Goal: Check status: Check status

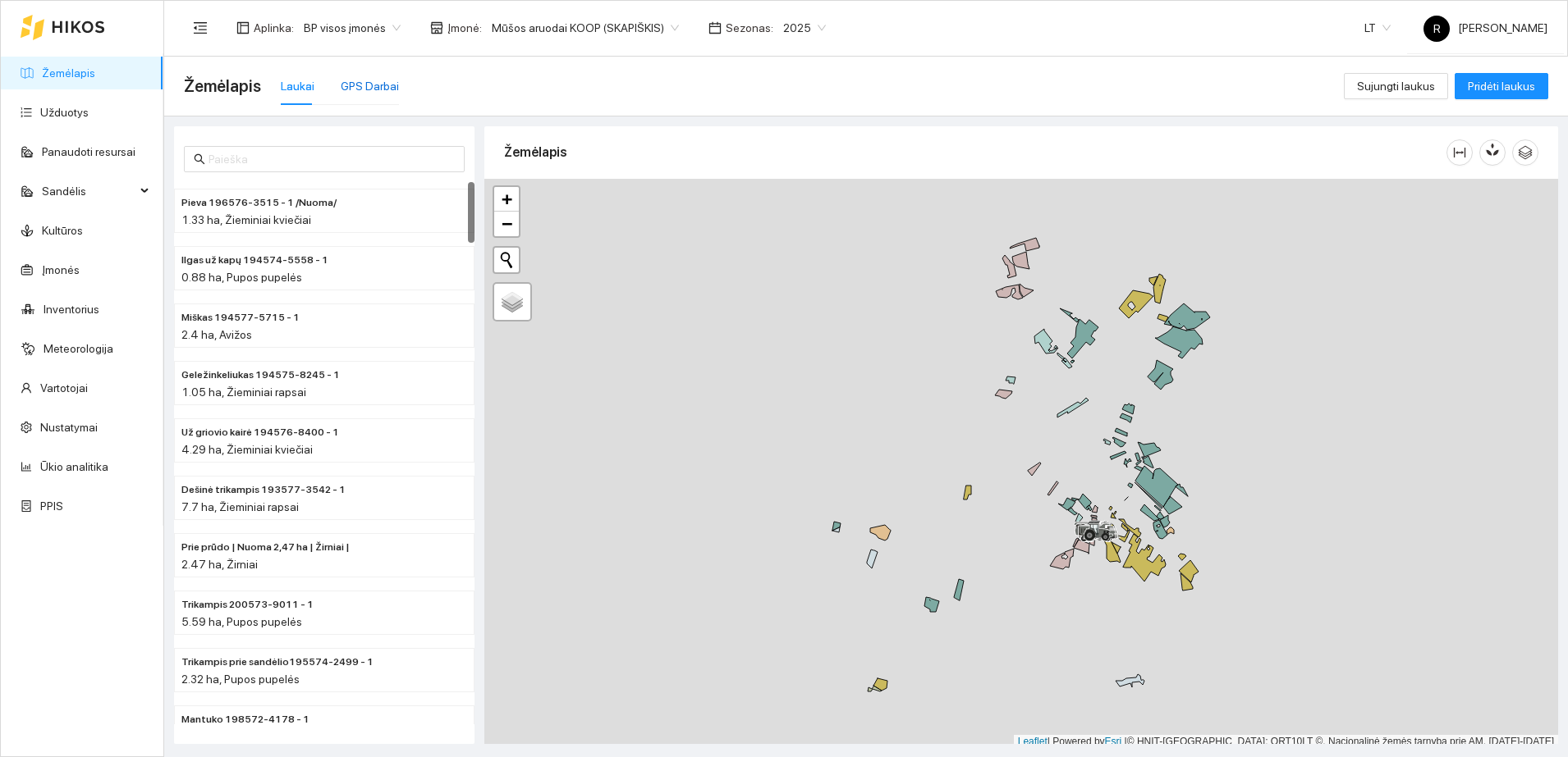
click at [379, 82] on div "GPS Darbai" at bounding box center [370, 85] width 58 height 18
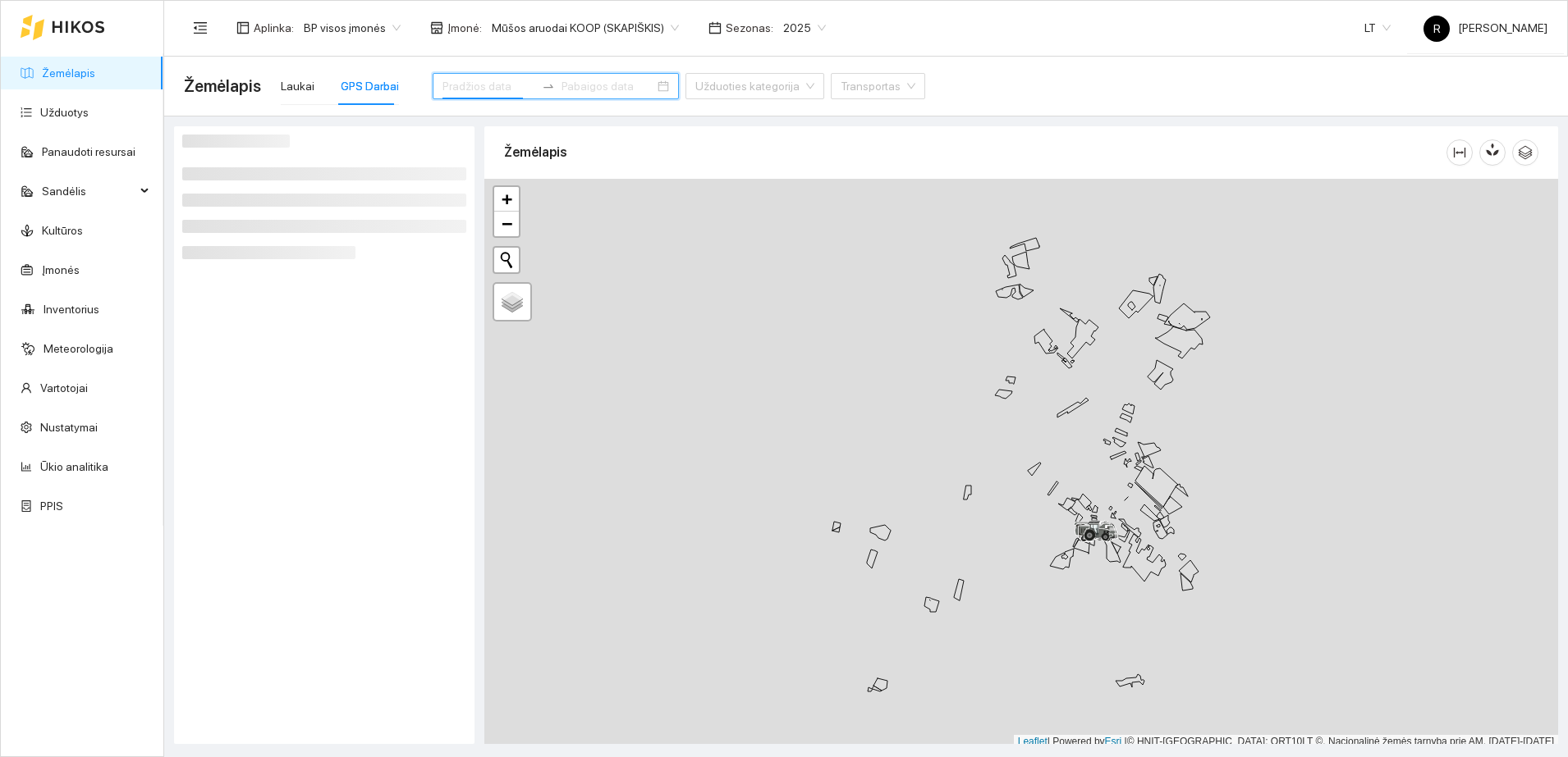
click at [465, 83] on input at bounding box center [489, 85] width 93 height 18
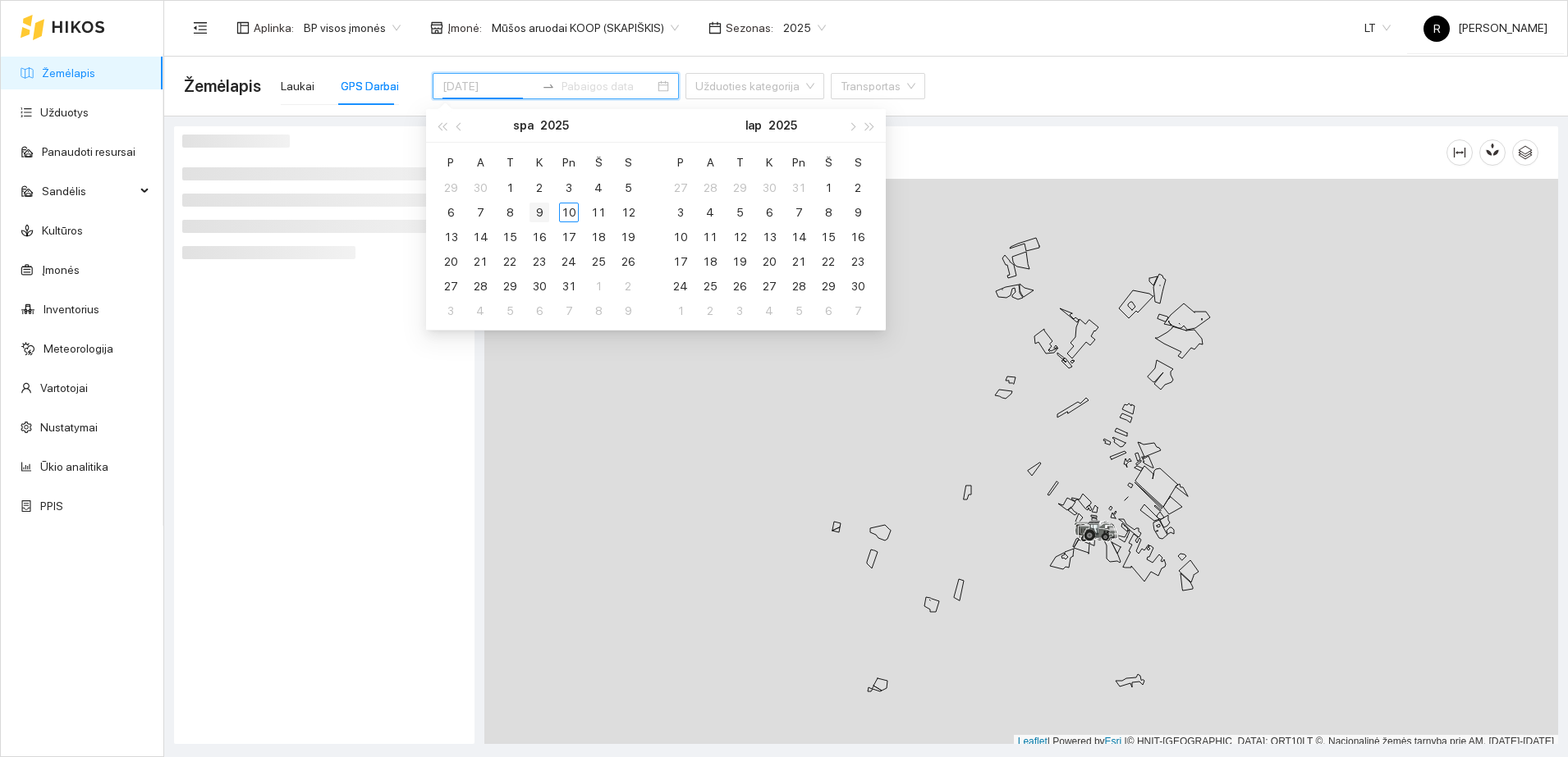
type input "[DATE]"
click at [536, 210] on div "9" at bounding box center [539, 213] width 19 height 19
type input "[DATE]"
click at [270, 342] on div at bounding box center [324, 436] width 284 height 602
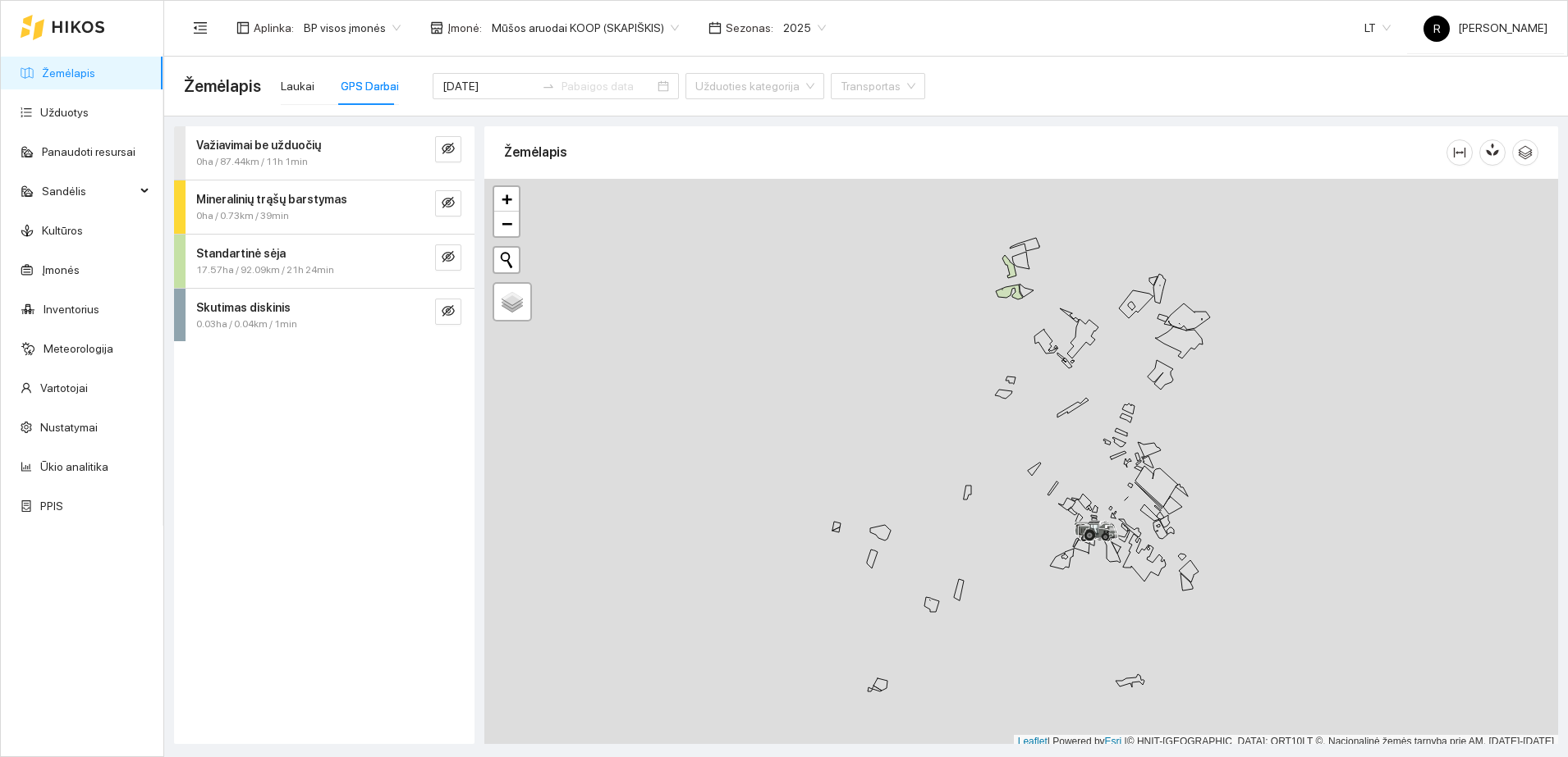
click at [301, 143] on strong "Važiavimai be užduočių" at bounding box center [258, 146] width 125 height 14
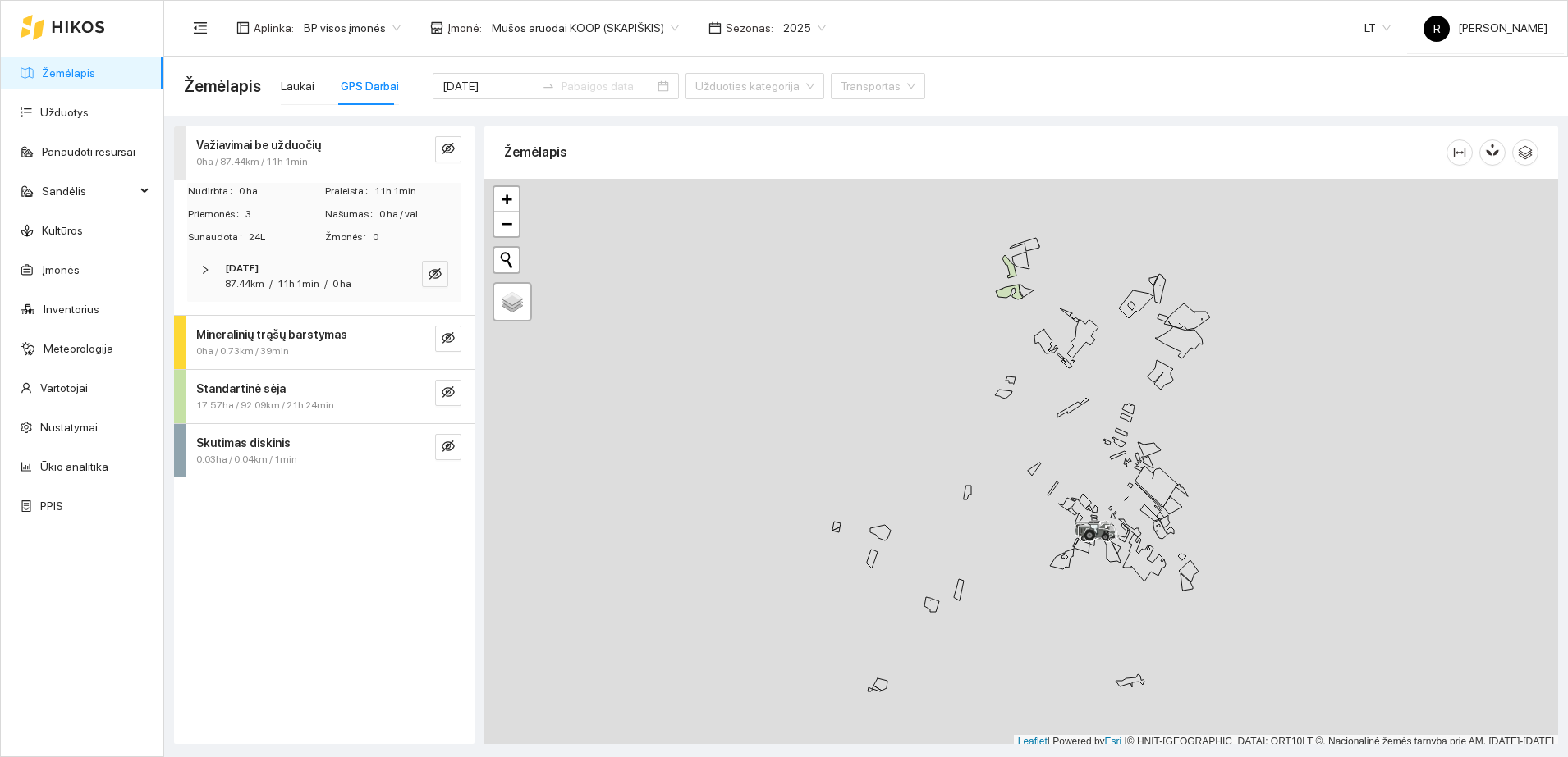
click at [200, 266] on icon "right" at bounding box center [205, 270] width 10 height 10
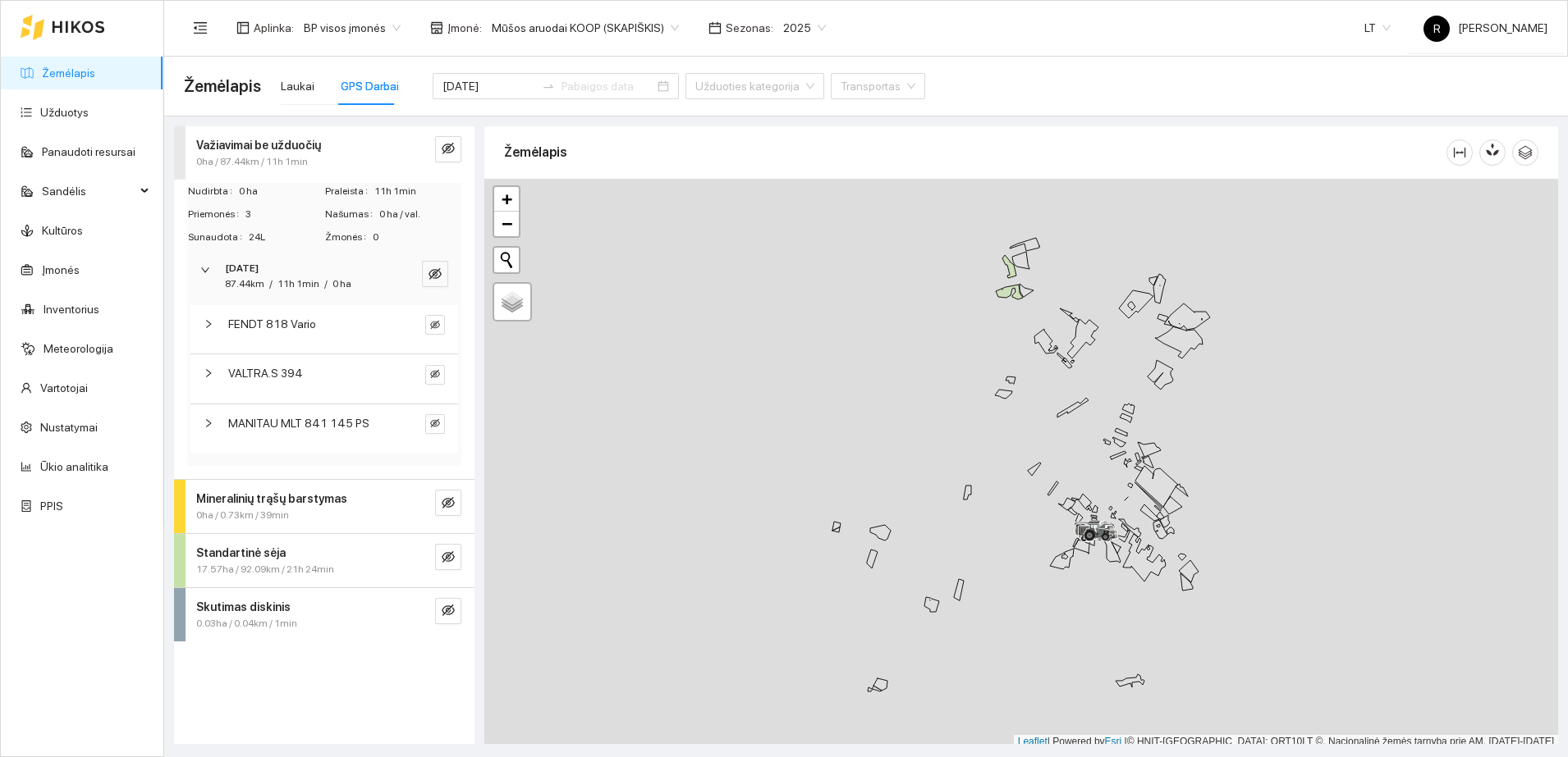
click at [210, 418] on icon "right" at bounding box center [209, 423] width 10 height 10
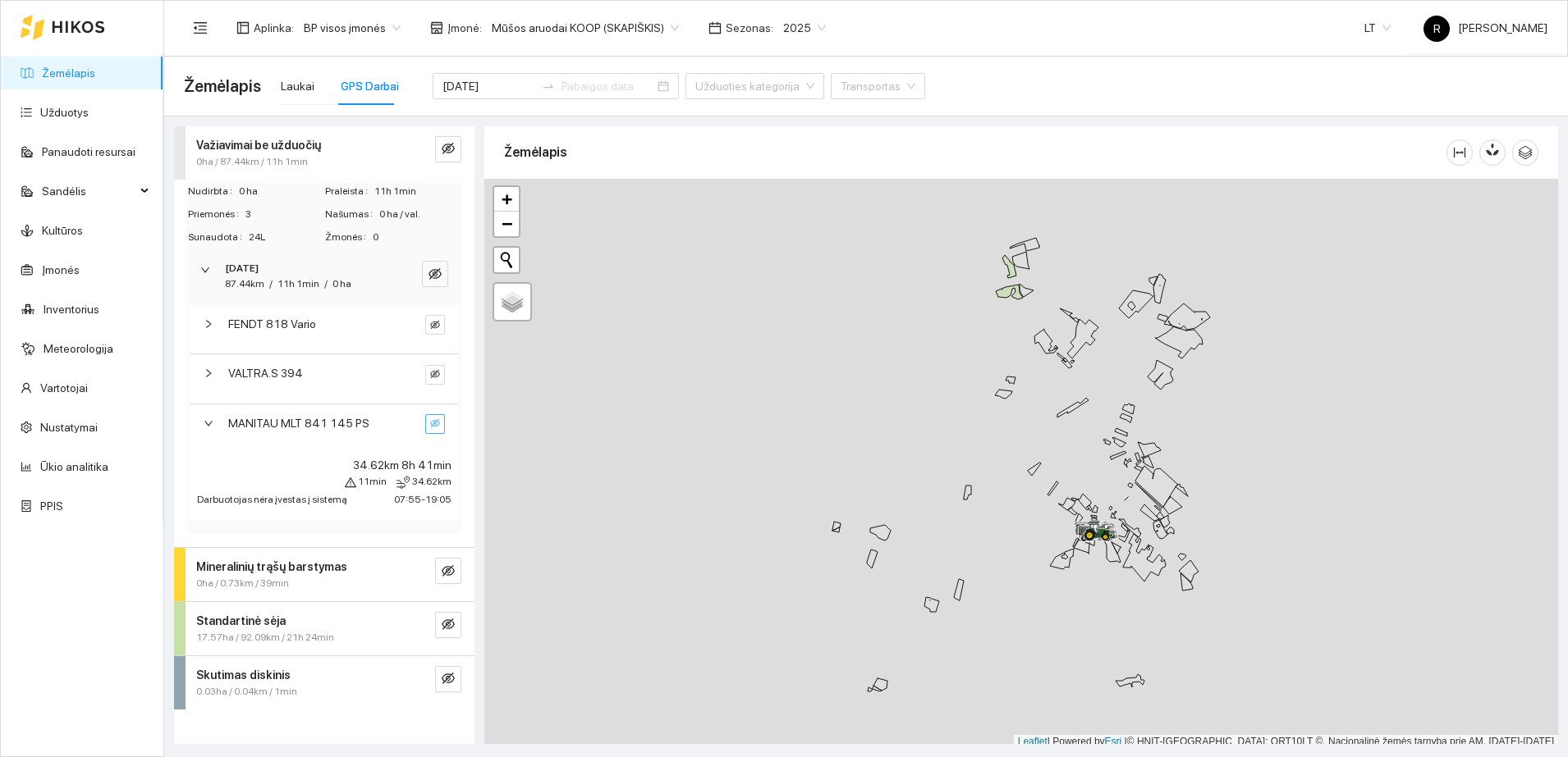
click at [437, 423] on icon "eye-invisible" at bounding box center [435, 424] width 3 height 3
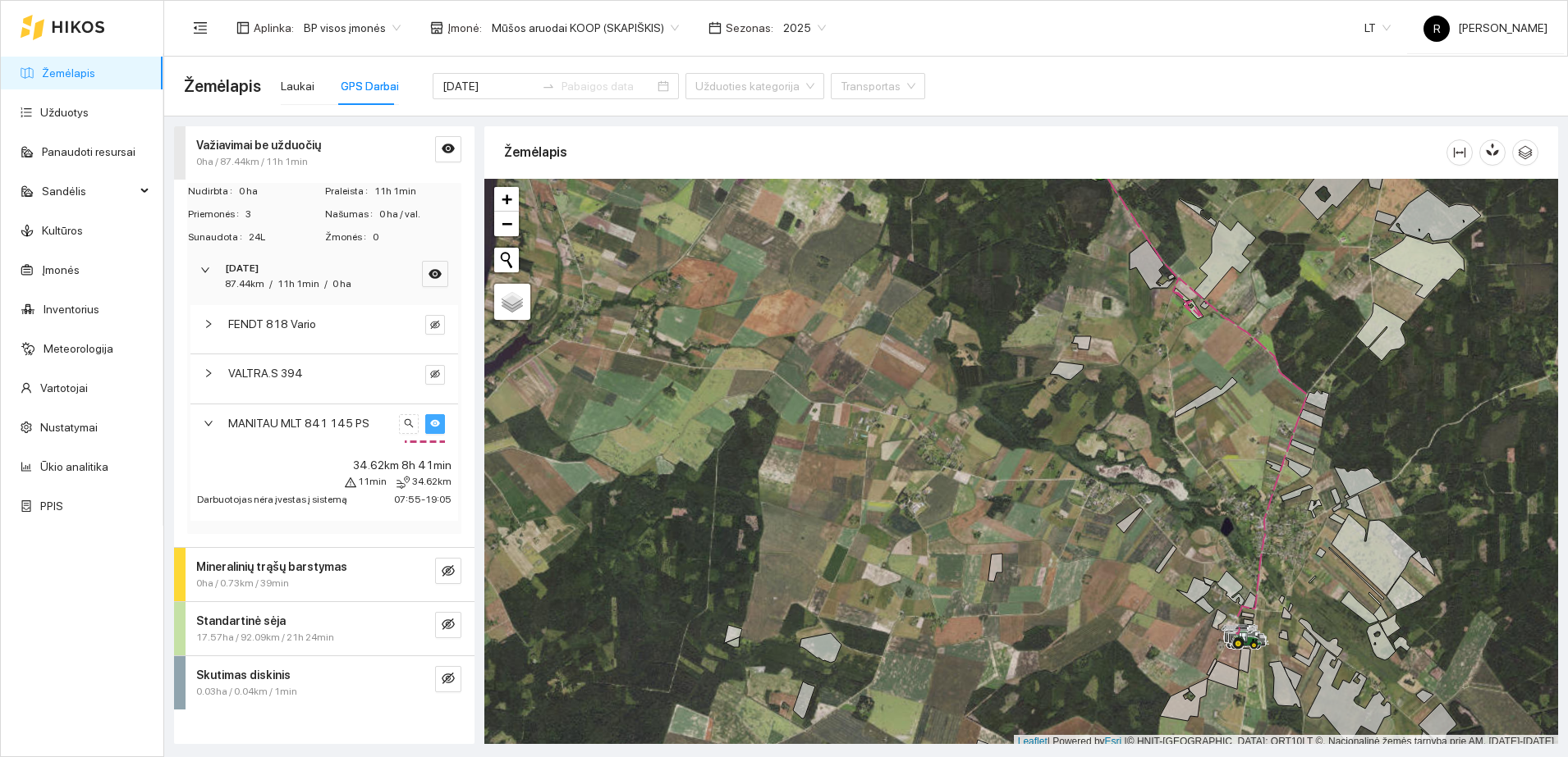
scroll to position [5, 0]
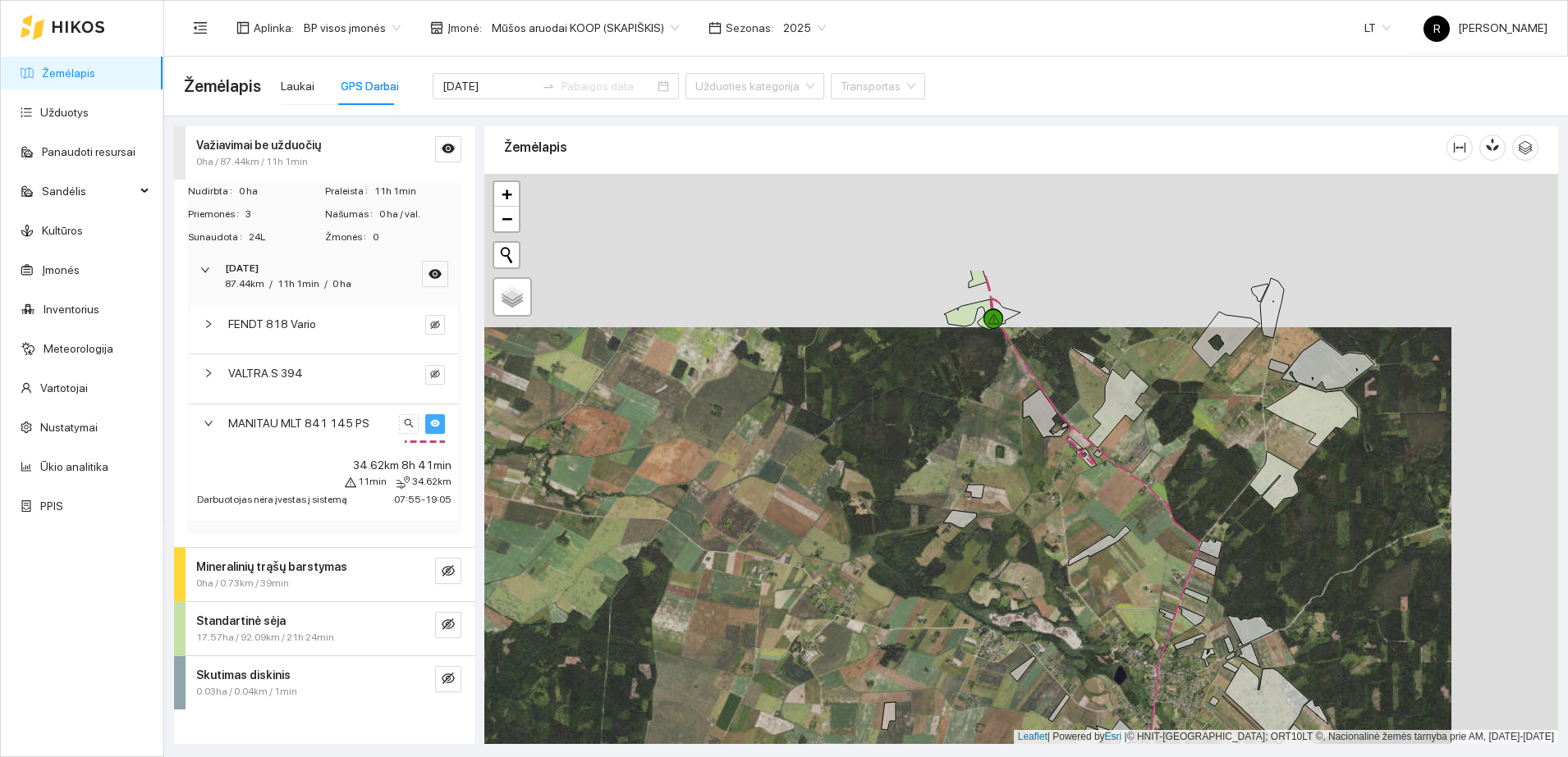
drag, startPoint x: 1055, startPoint y: 332, endPoint x: 943, endPoint y: 500, distance: 201.9
click at [943, 500] on div at bounding box center [1021, 459] width 1074 height 571
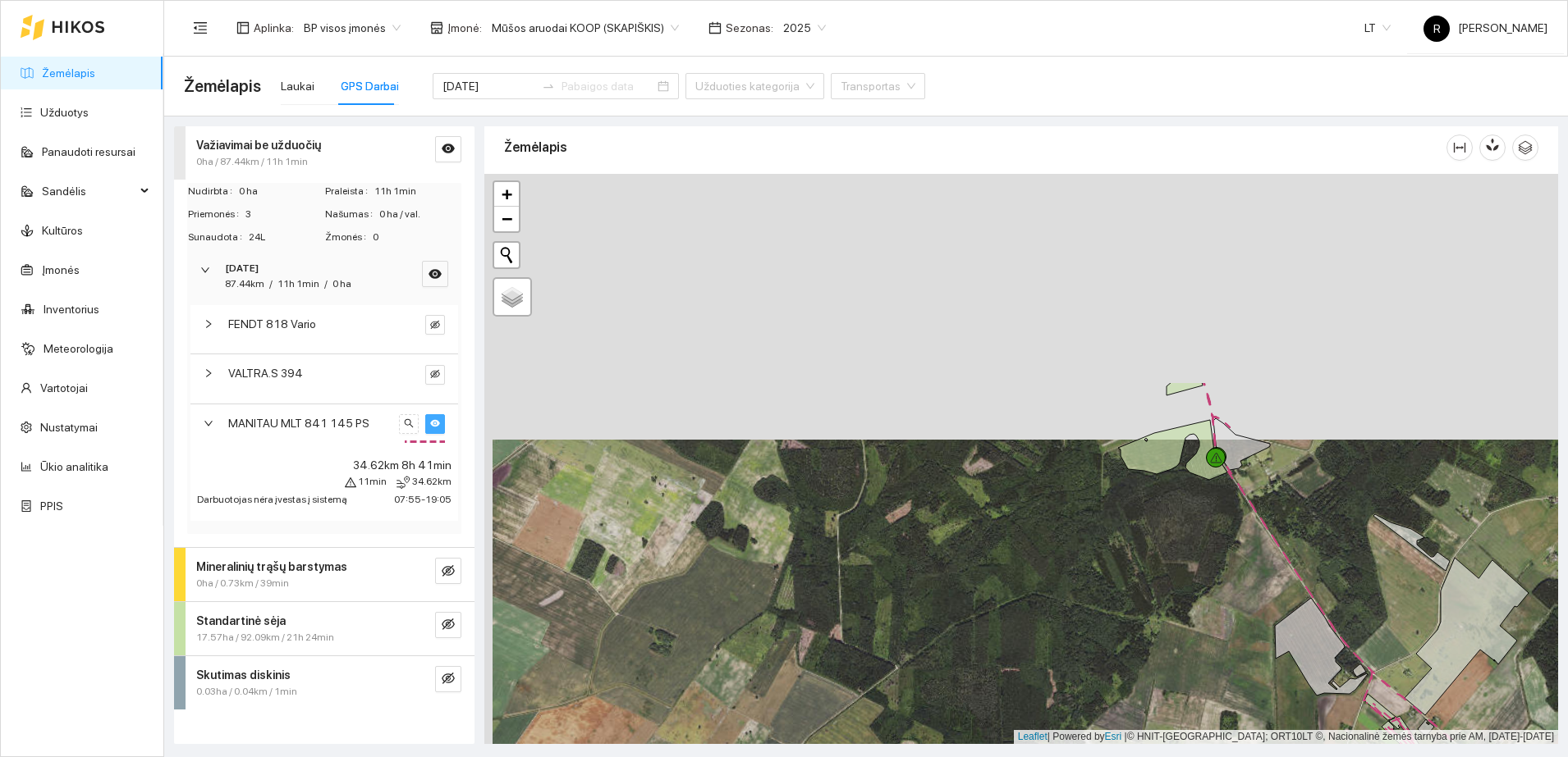
drag, startPoint x: 1149, startPoint y: 268, endPoint x: 1149, endPoint y: 574, distance: 306.0
click at [1149, 574] on div at bounding box center [1021, 459] width 1074 height 571
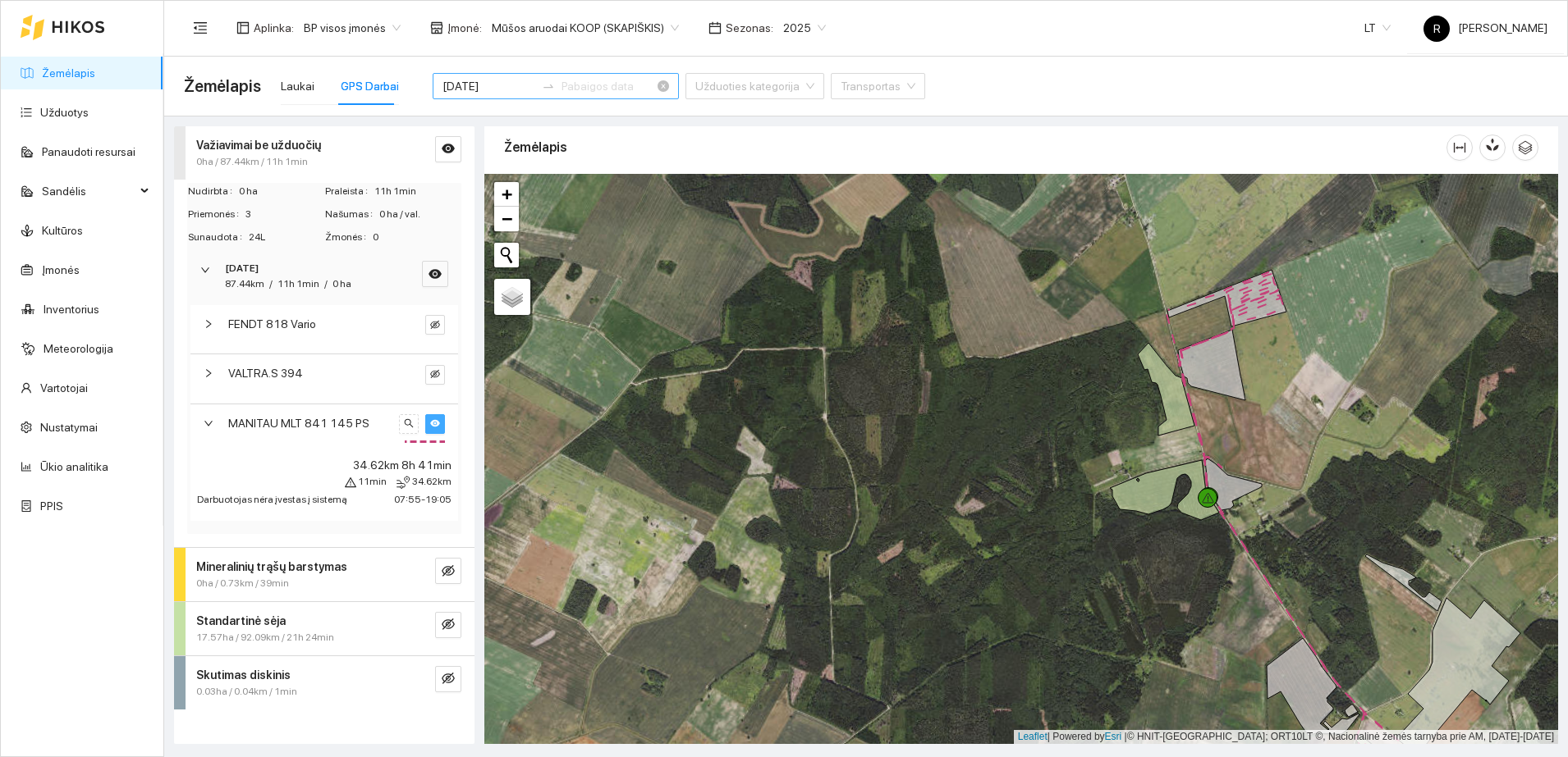
click at [460, 78] on input "[DATE]" at bounding box center [489, 85] width 93 height 18
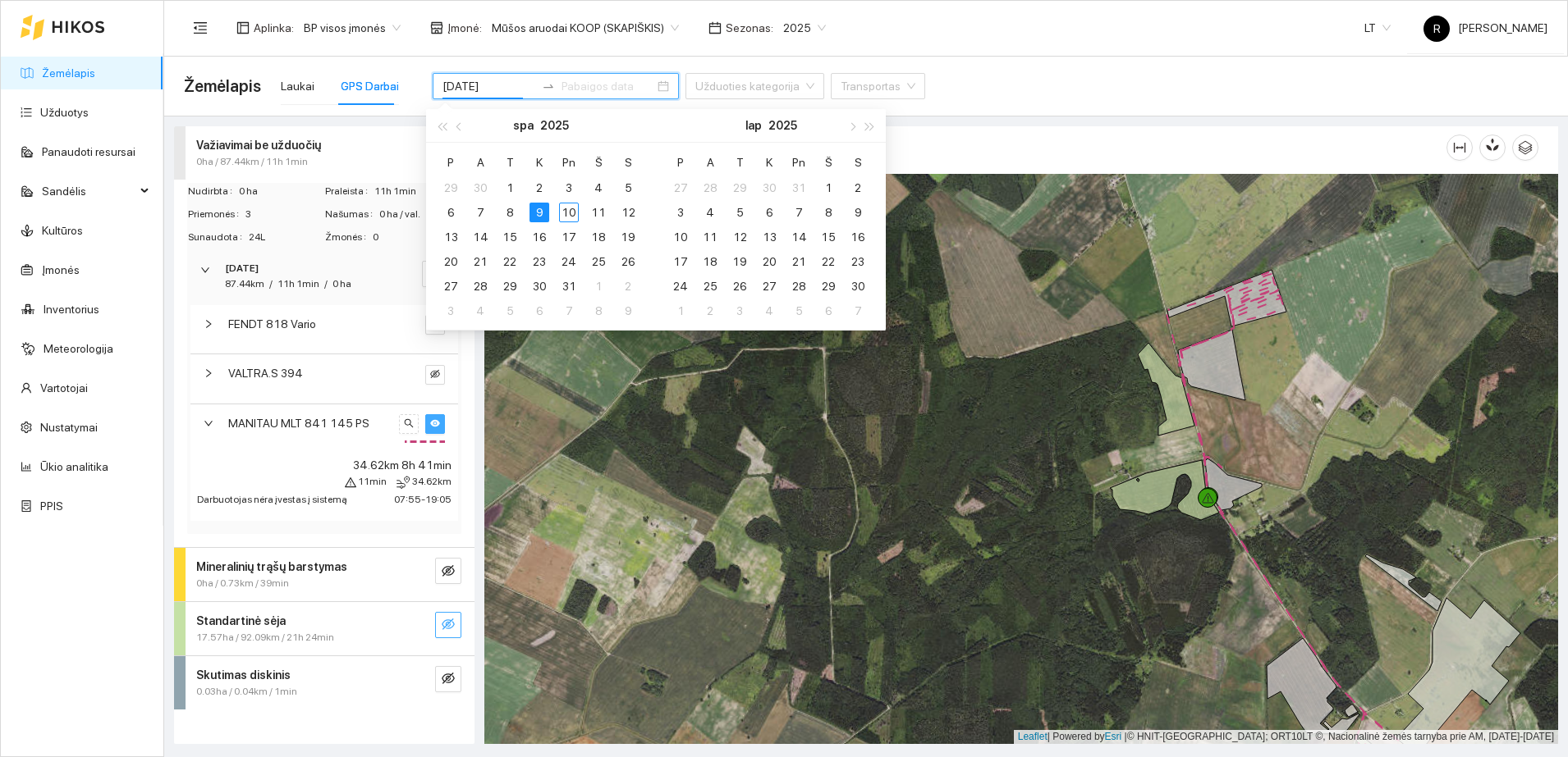
click at [454, 622] on button "button" at bounding box center [448, 625] width 26 height 26
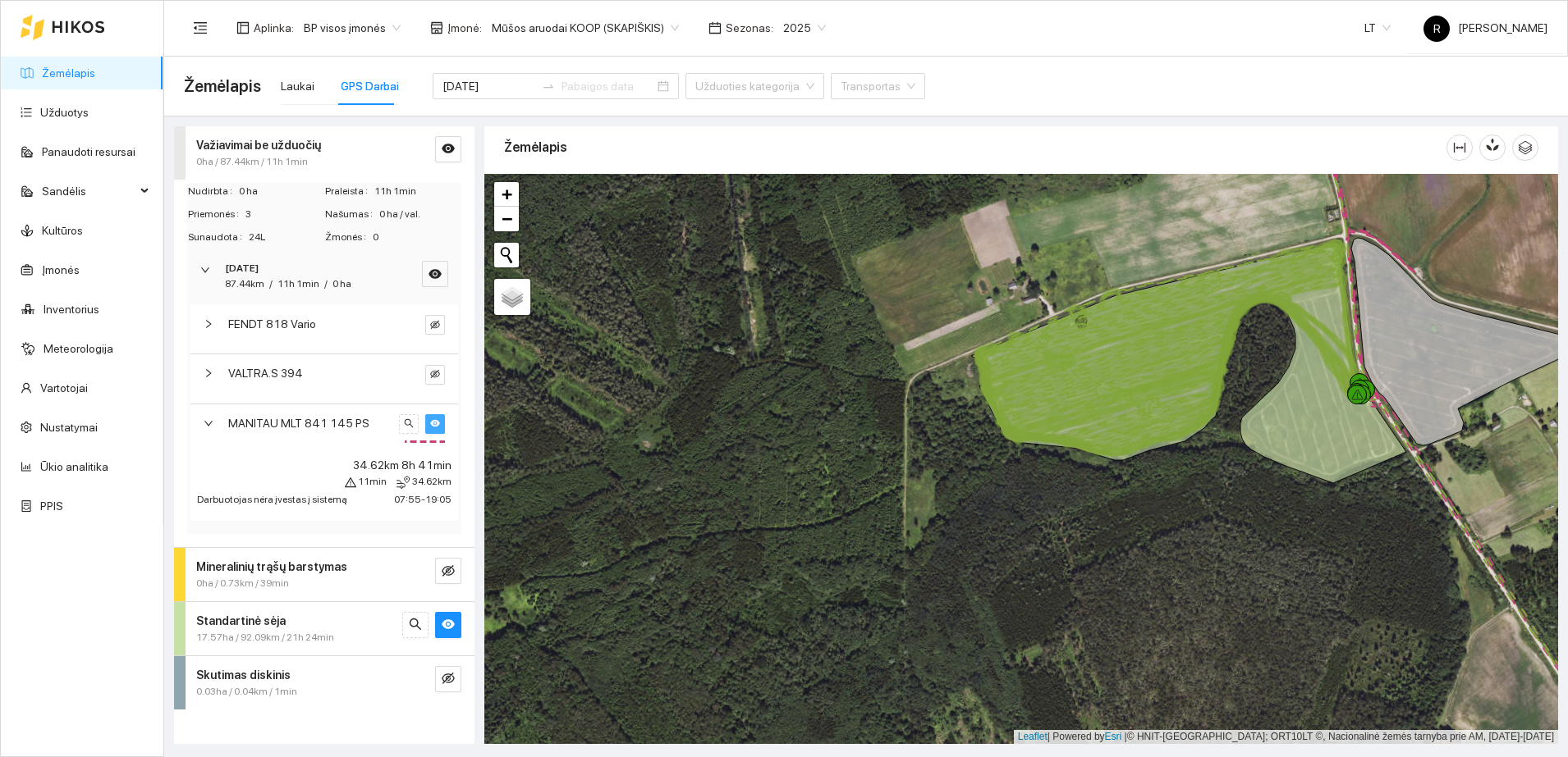
click at [256, 625] on strong "Standartinė sėja" at bounding box center [241, 621] width 89 height 14
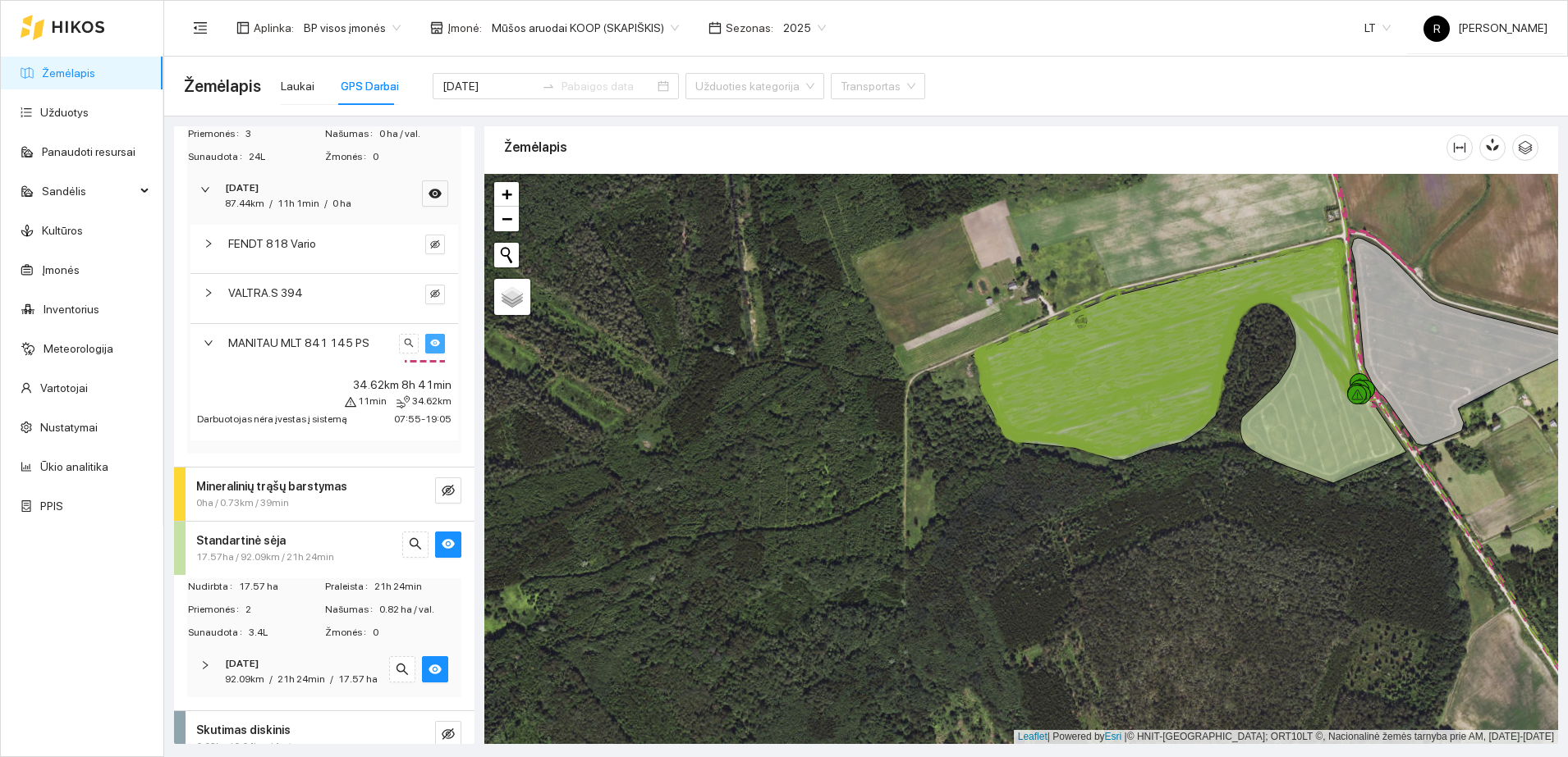
scroll to position [116, 0]
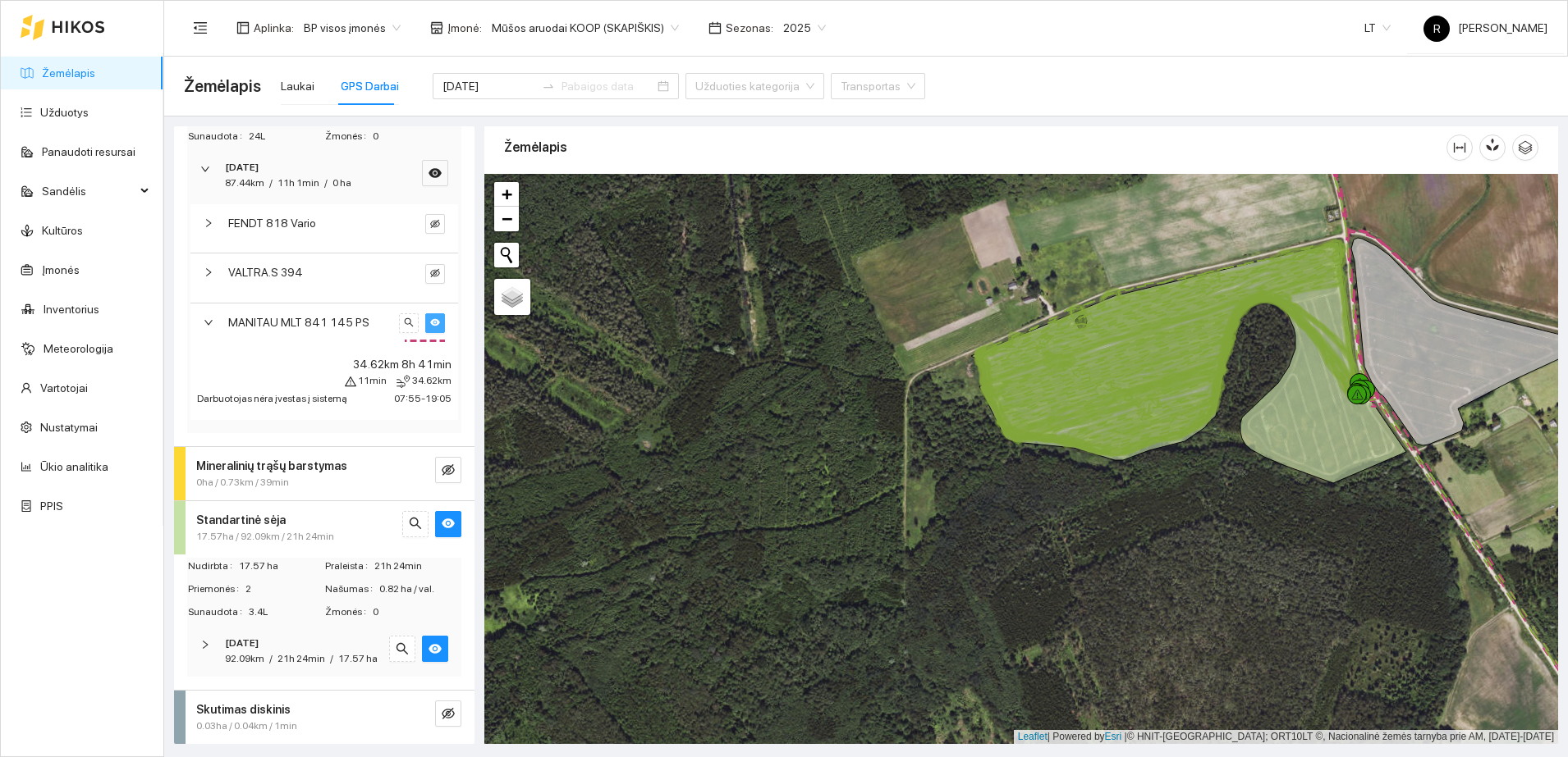
click at [210, 636] on div at bounding box center [210, 644] width 19 height 18
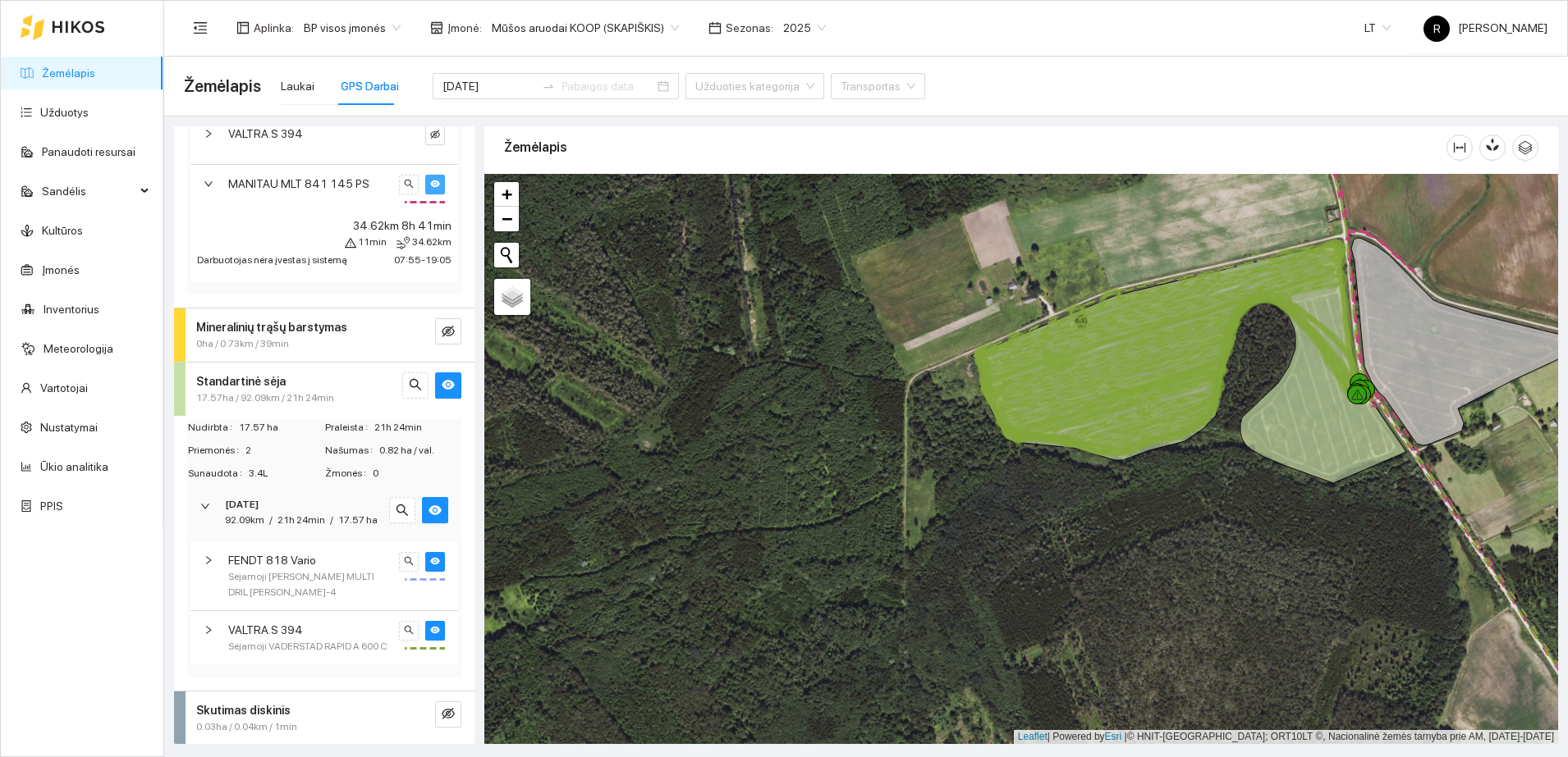
scroll to position [255, 0]
click at [279, 640] on span "Sėjamoji VADERSTAD RAPID A 600 C" at bounding box center [308, 647] width 159 height 16
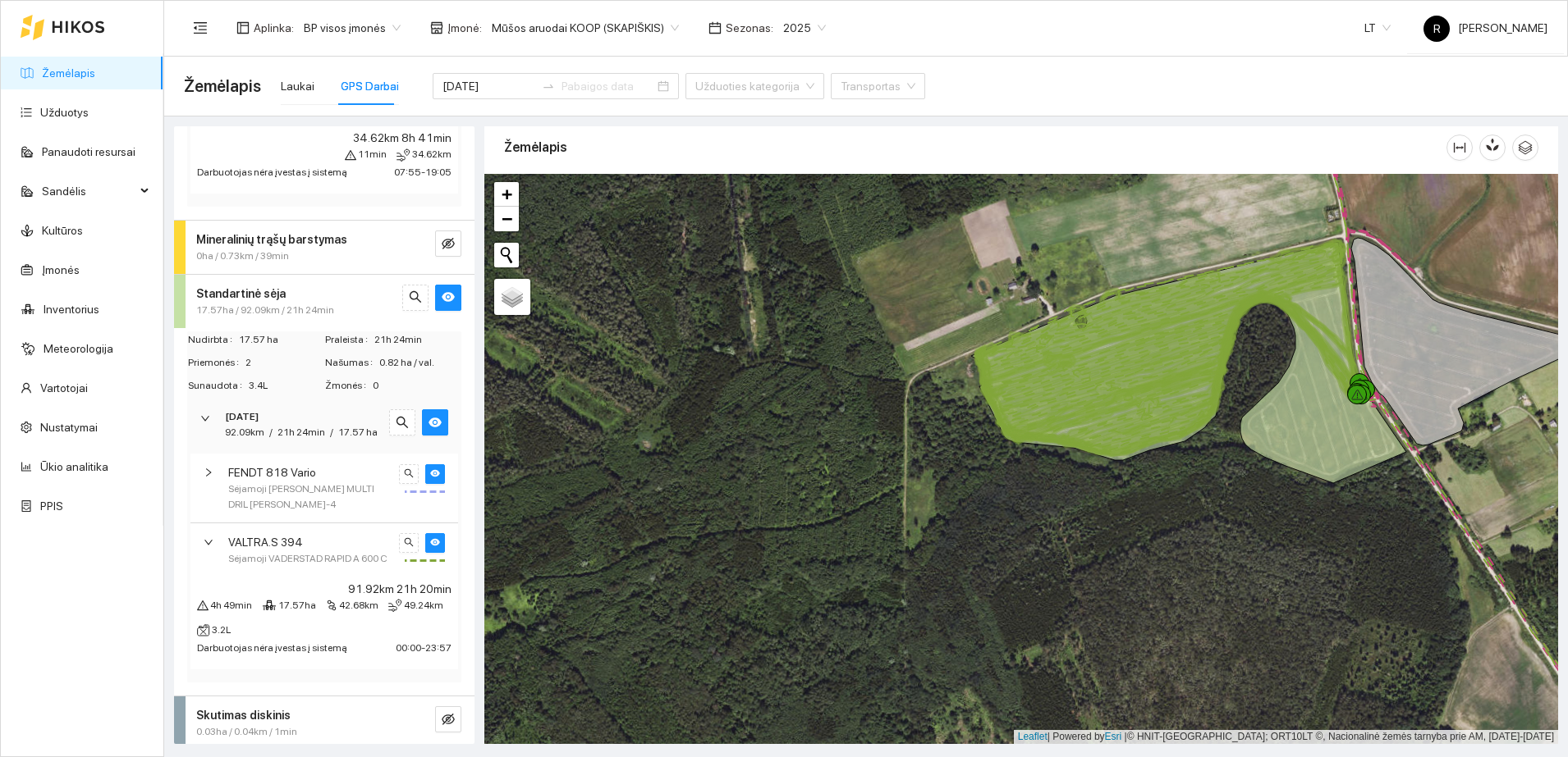
scroll to position [348, 0]
click at [205, 408] on icon "right" at bounding box center [205, 412] width 10 height 10
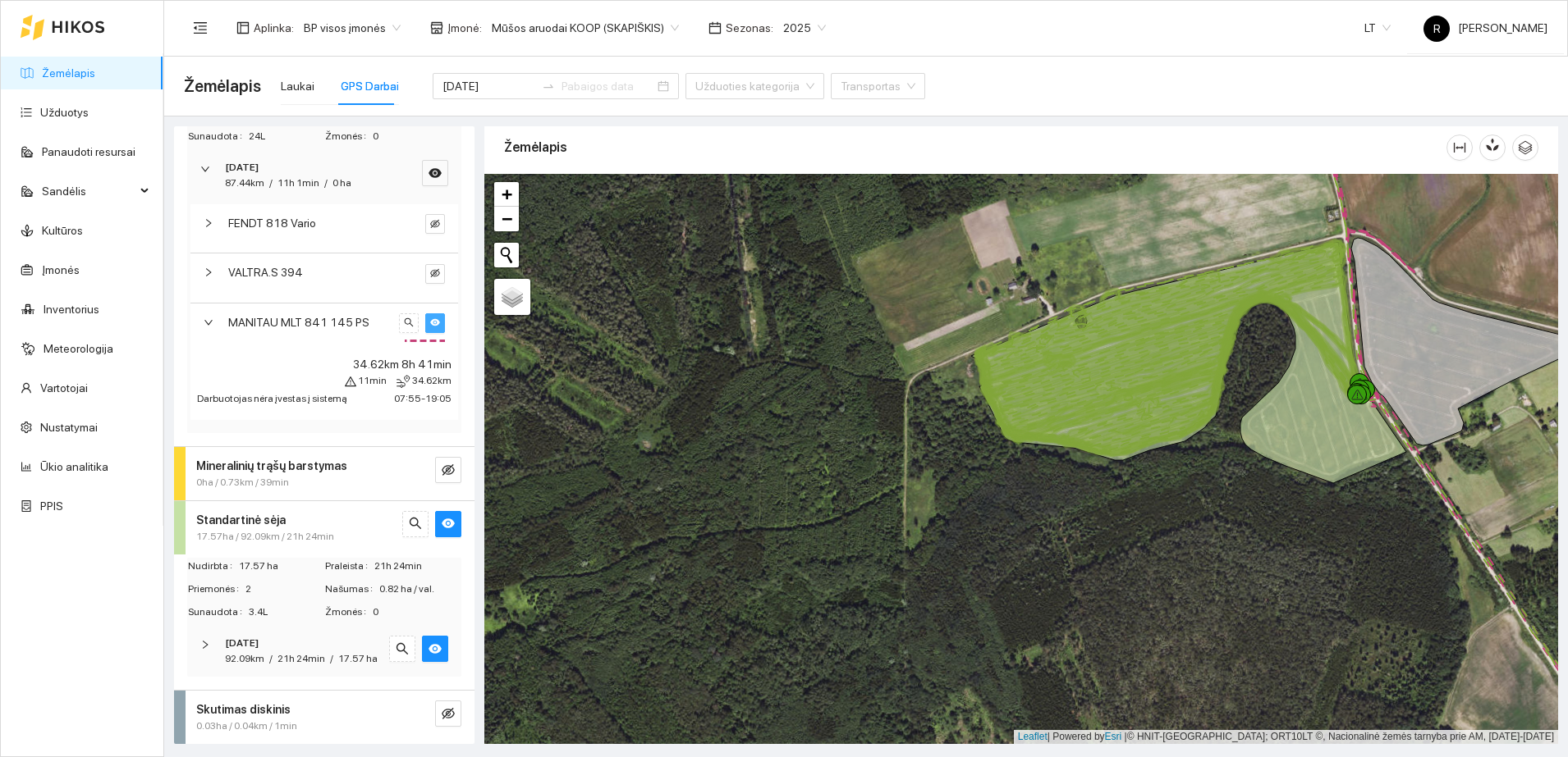
scroll to position [116, 0]
click at [481, 90] on input "[DATE]" at bounding box center [489, 85] width 93 height 18
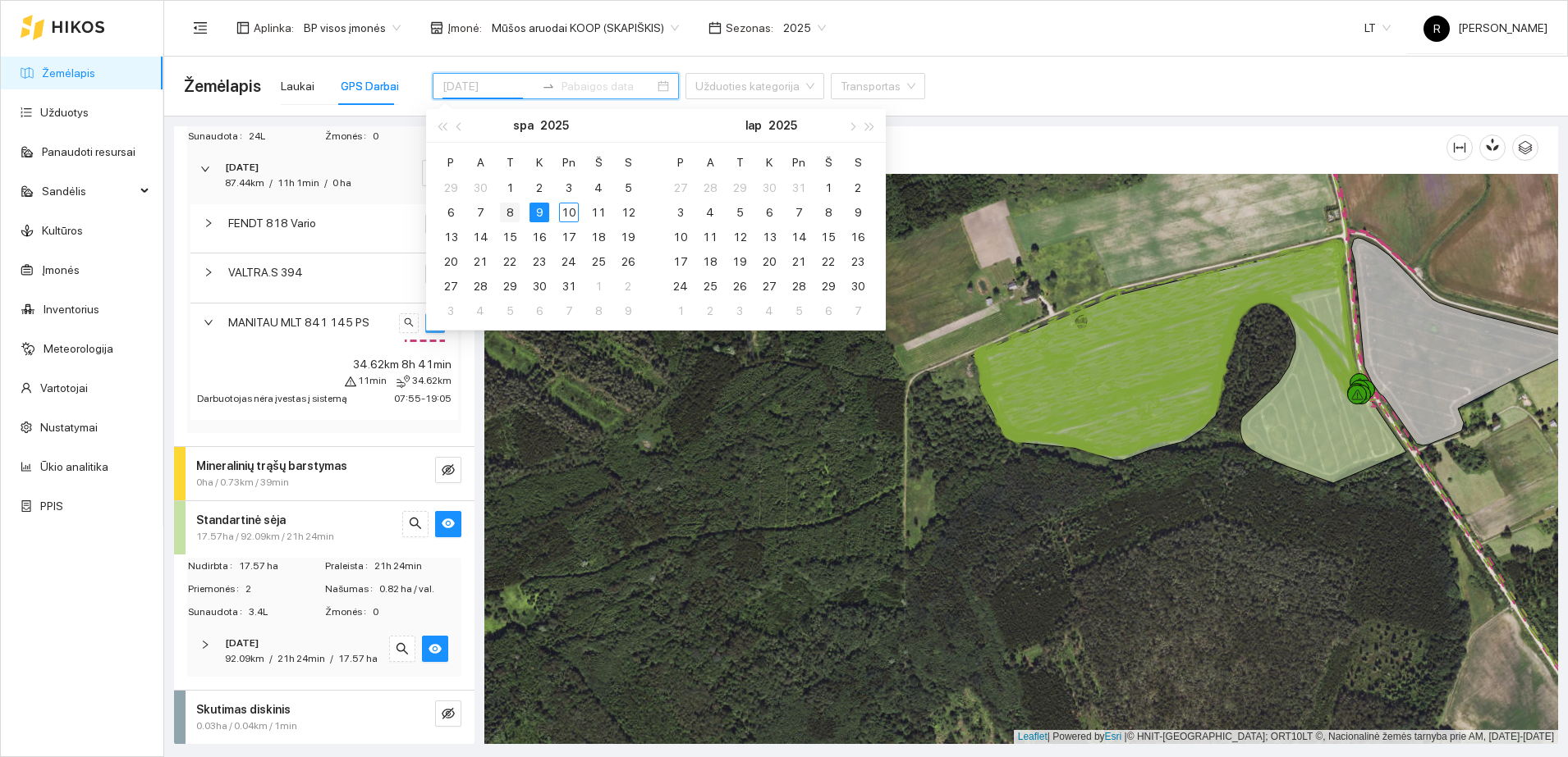
type input "[DATE]"
click at [511, 213] on div "8" at bounding box center [510, 213] width 19 height 19
type input "[DATE]"
click at [255, 352] on div "34.62km 8h 41min 11min 34.62km Darbuotojas nėra įvestas į sistemą 07:55 - 19:05" at bounding box center [324, 386] width 268 height 68
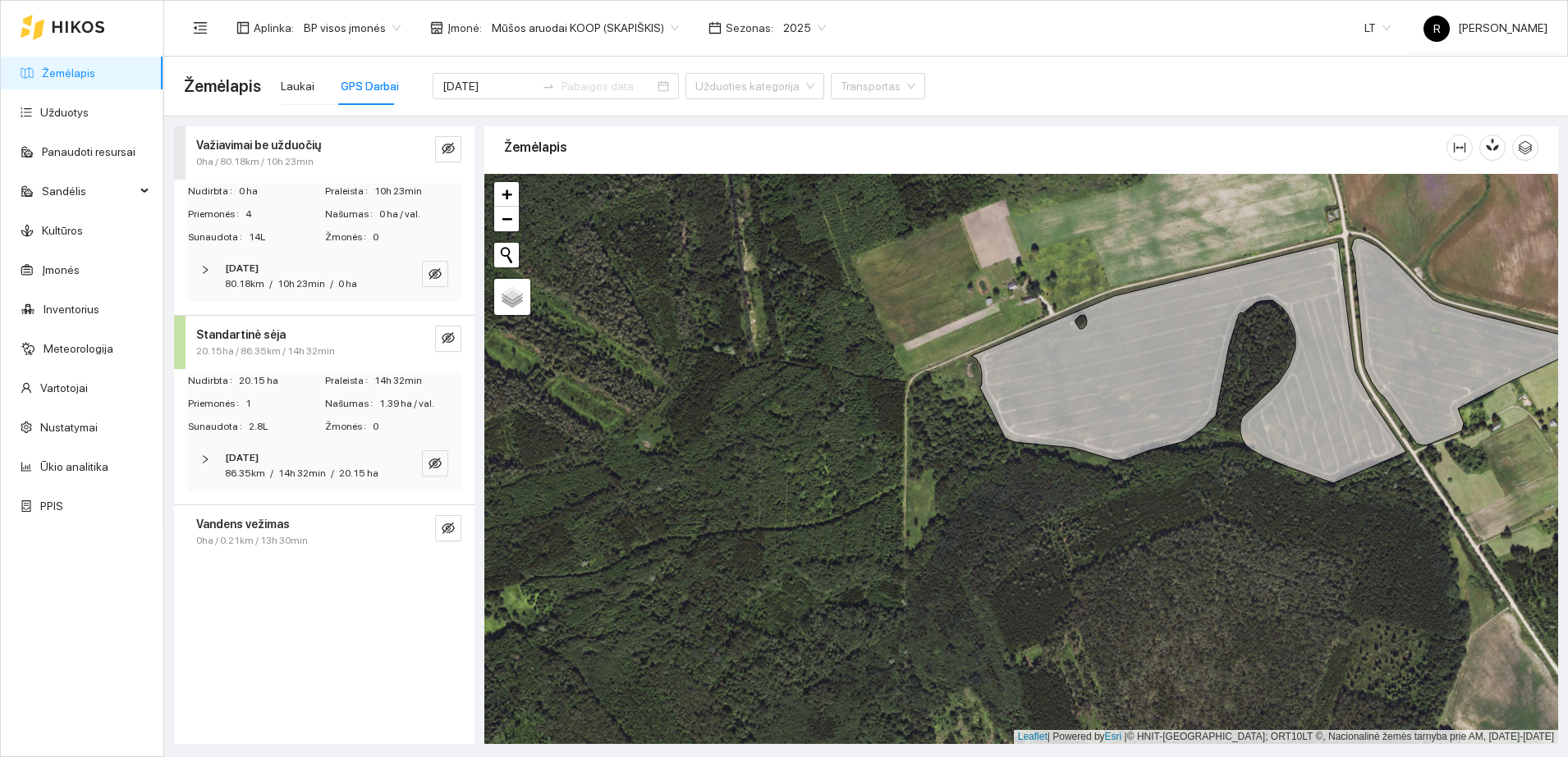
click at [205, 268] on icon "right" at bounding box center [205, 270] width 10 height 10
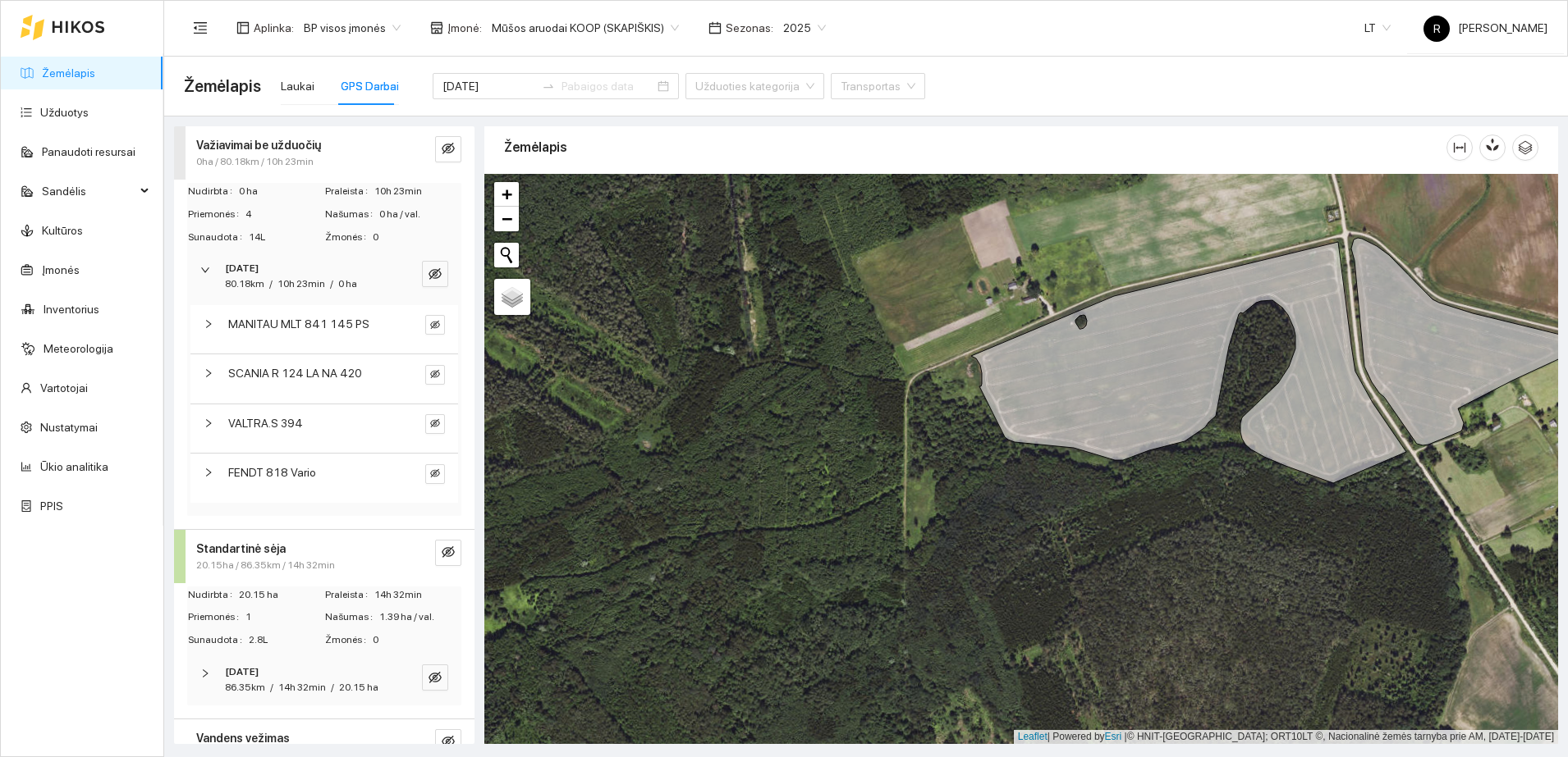
click at [212, 322] on icon "right" at bounding box center [209, 324] width 10 height 10
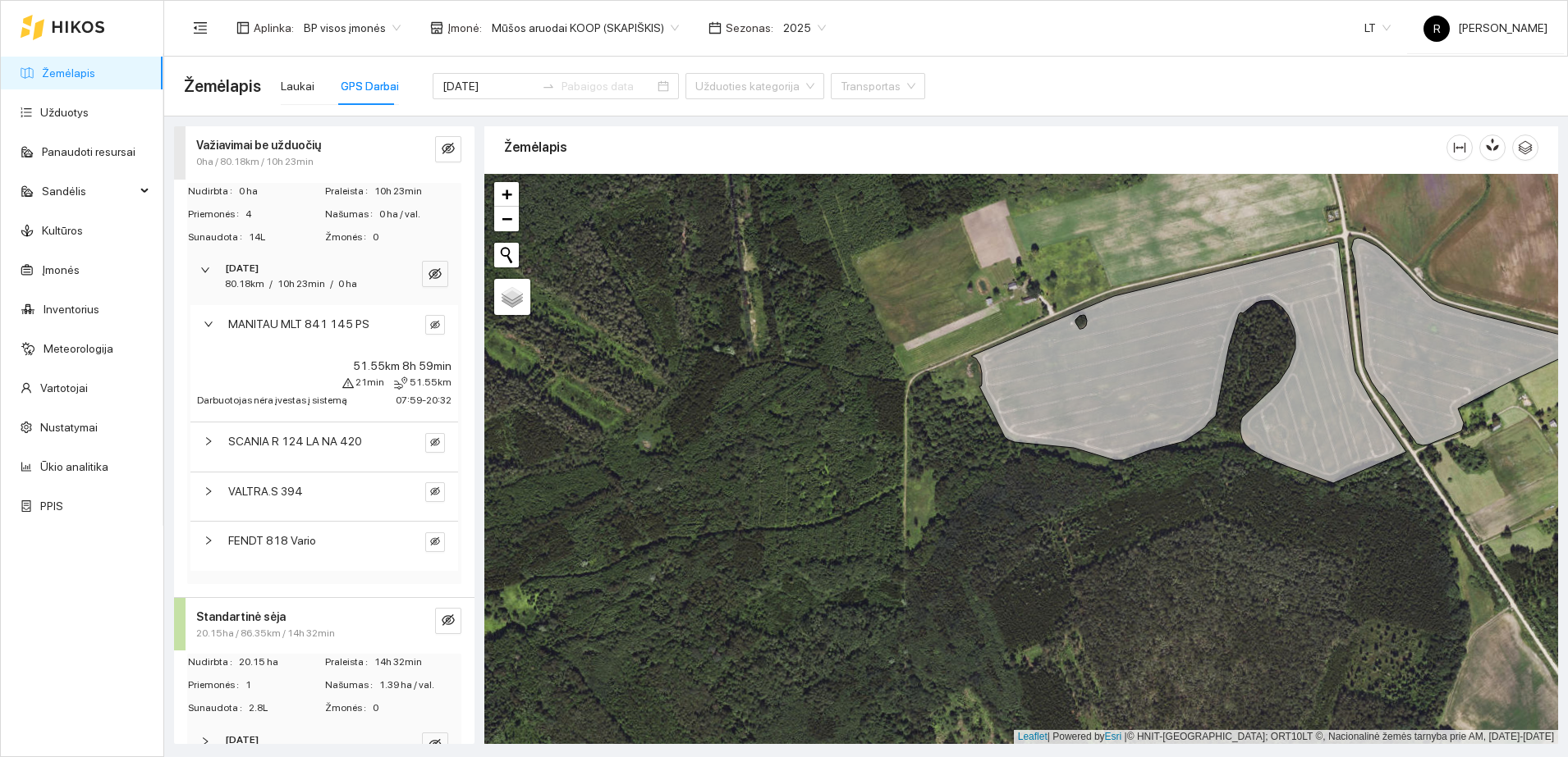
click at [213, 326] on icon "right" at bounding box center [209, 324] width 10 height 10
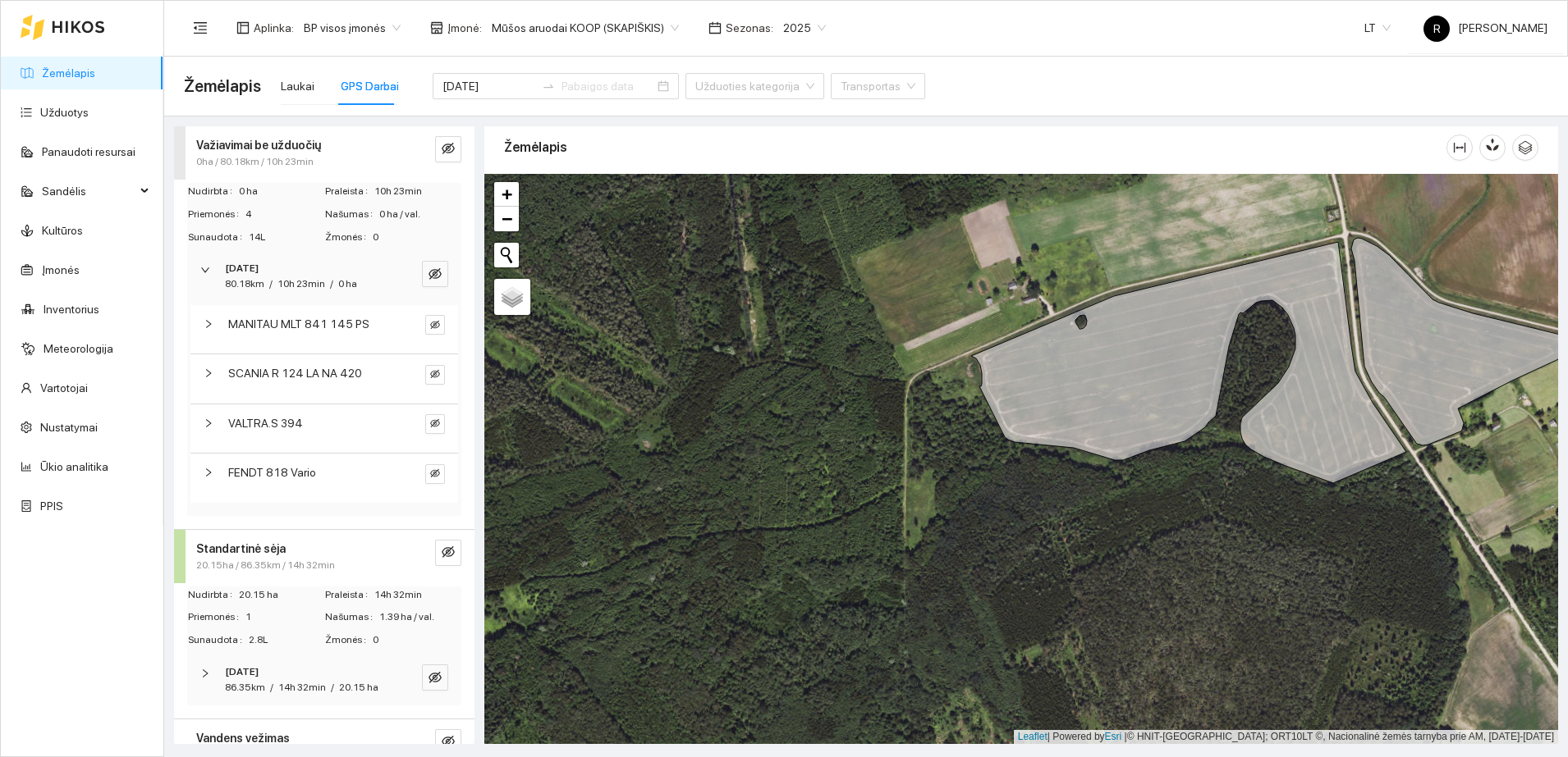
click at [208, 271] on icon "right" at bounding box center [205, 270] width 10 height 10
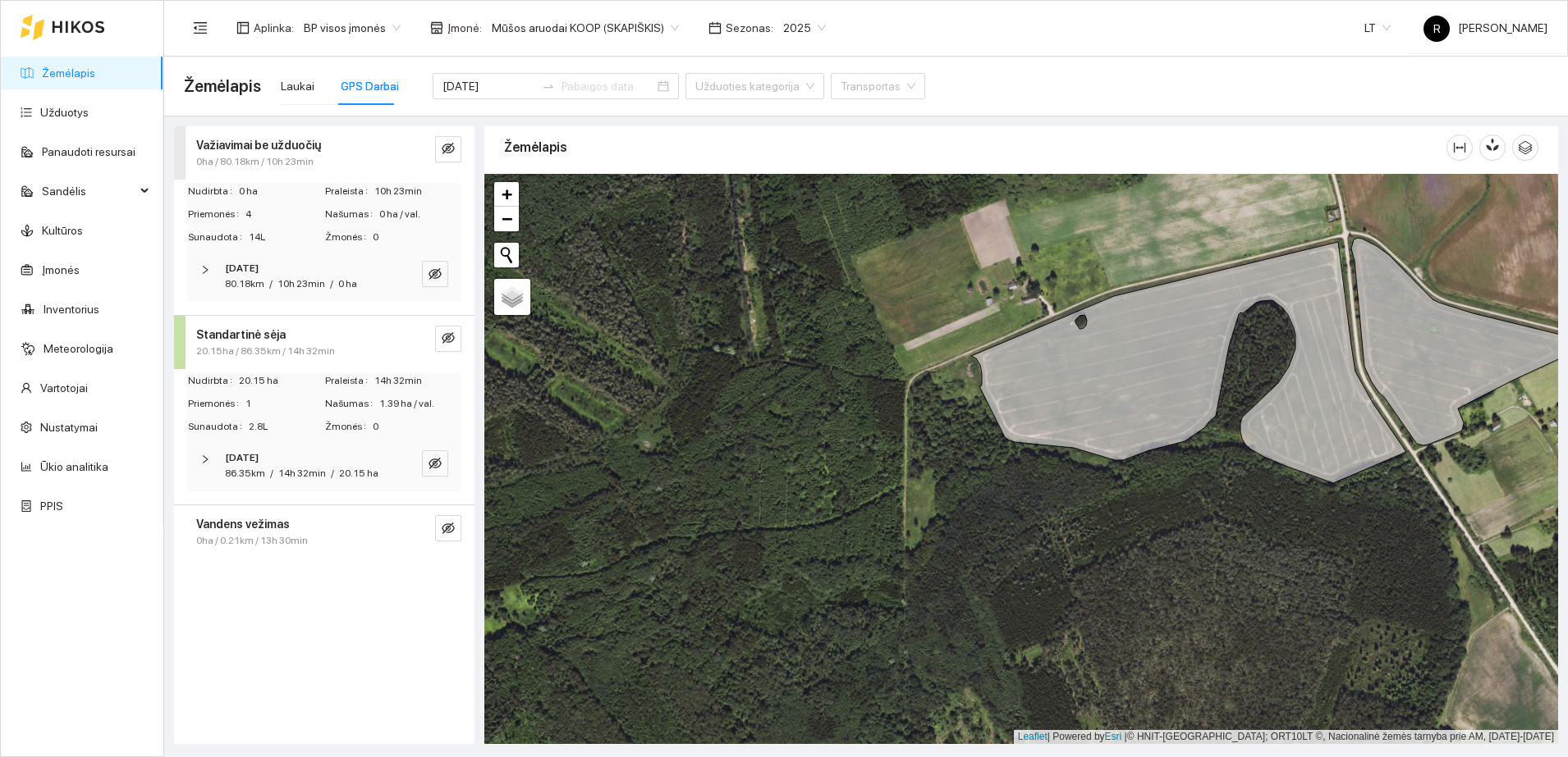
click at [208, 453] on div at bounding box center [210, 459] width 19 height 18
click at [205, 510] on icon "right" at bounding box center [209, 513] width 10 height 10
